Goal: Find specific page/section: Find specific page/section

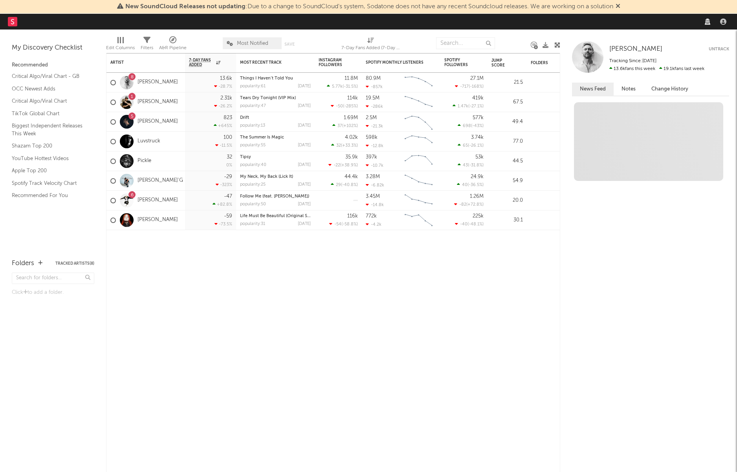
select select "recorded_music"
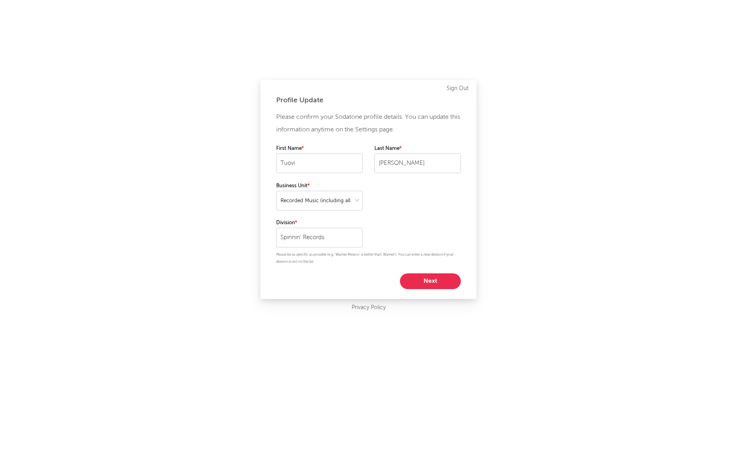
click at [439, 284] on button "Next" at bounding box center [430, 281] width 61 height 16
select select "marketing"
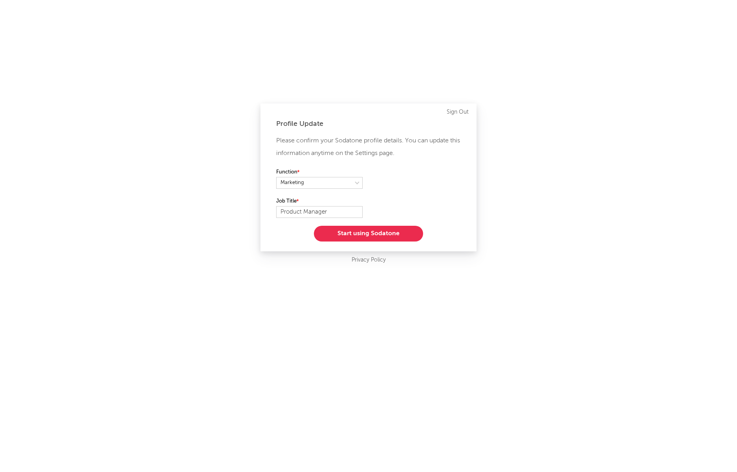
click at [387, 233] on button "Start using Sodatone" at bounding box center [368, 234] width 109 height 16
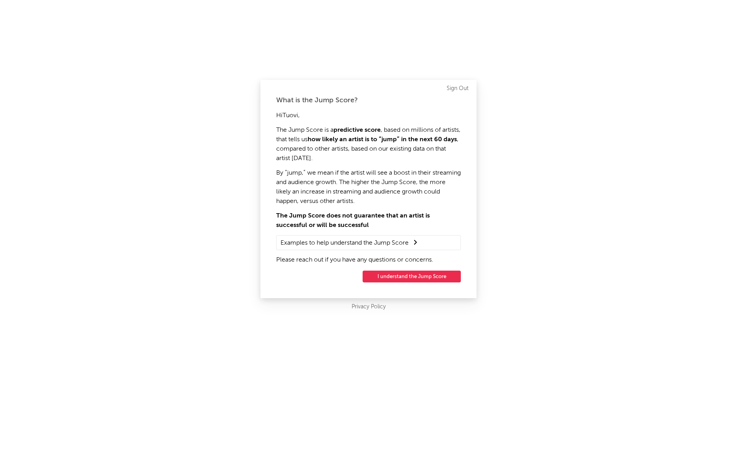
click at [404, 276] on button "I understand the Jump Score" at bounding box center [412, 276] width 98 height 12
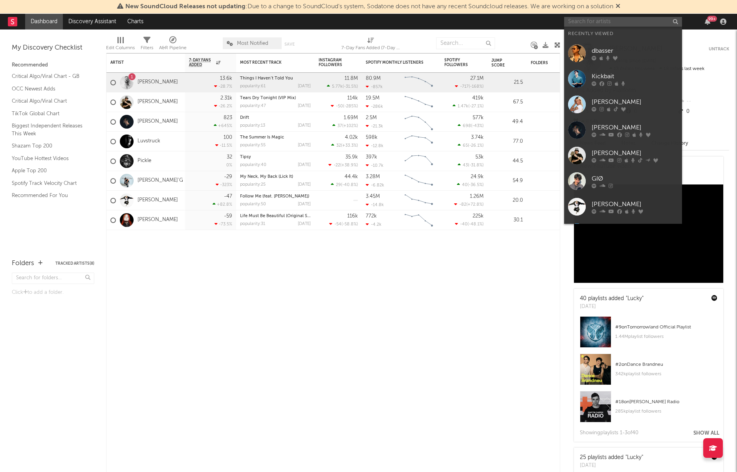
click at [596, 20] on input "text" at bounding box center [623, 22] width 118 height 10
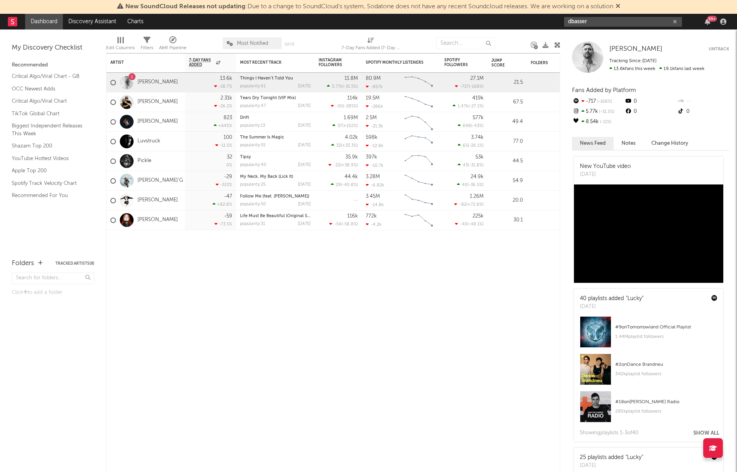
click at [616, 25] on input "dbasser" at bounding box center [623, 22] width 118 height 10
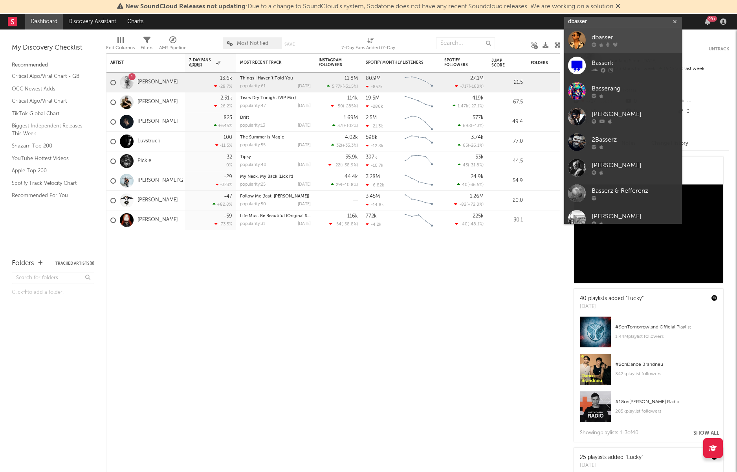
type input "dbasser"
click at [637, 37] on div "dbasser" at bounding box center [635, 37] width 86 height 9
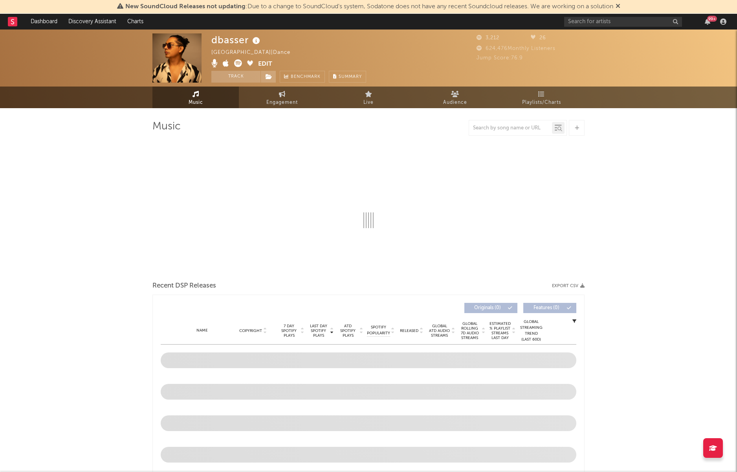
select select "1w"
